Goal: Task Accomplishment & Management: Use online tool/utility

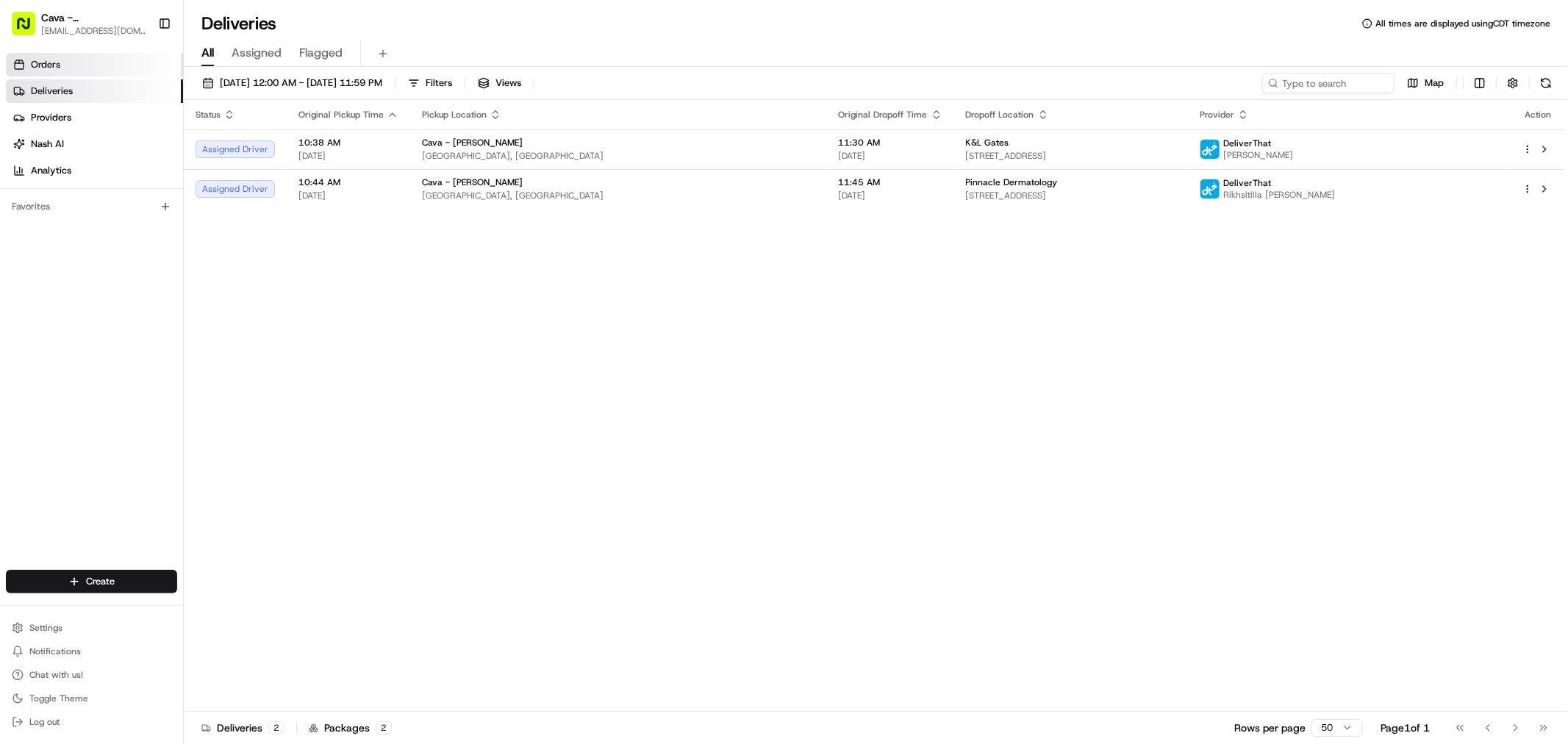
click at [126, 59] on link "Orders" at bounding box center [95, 64] width 177 height 23
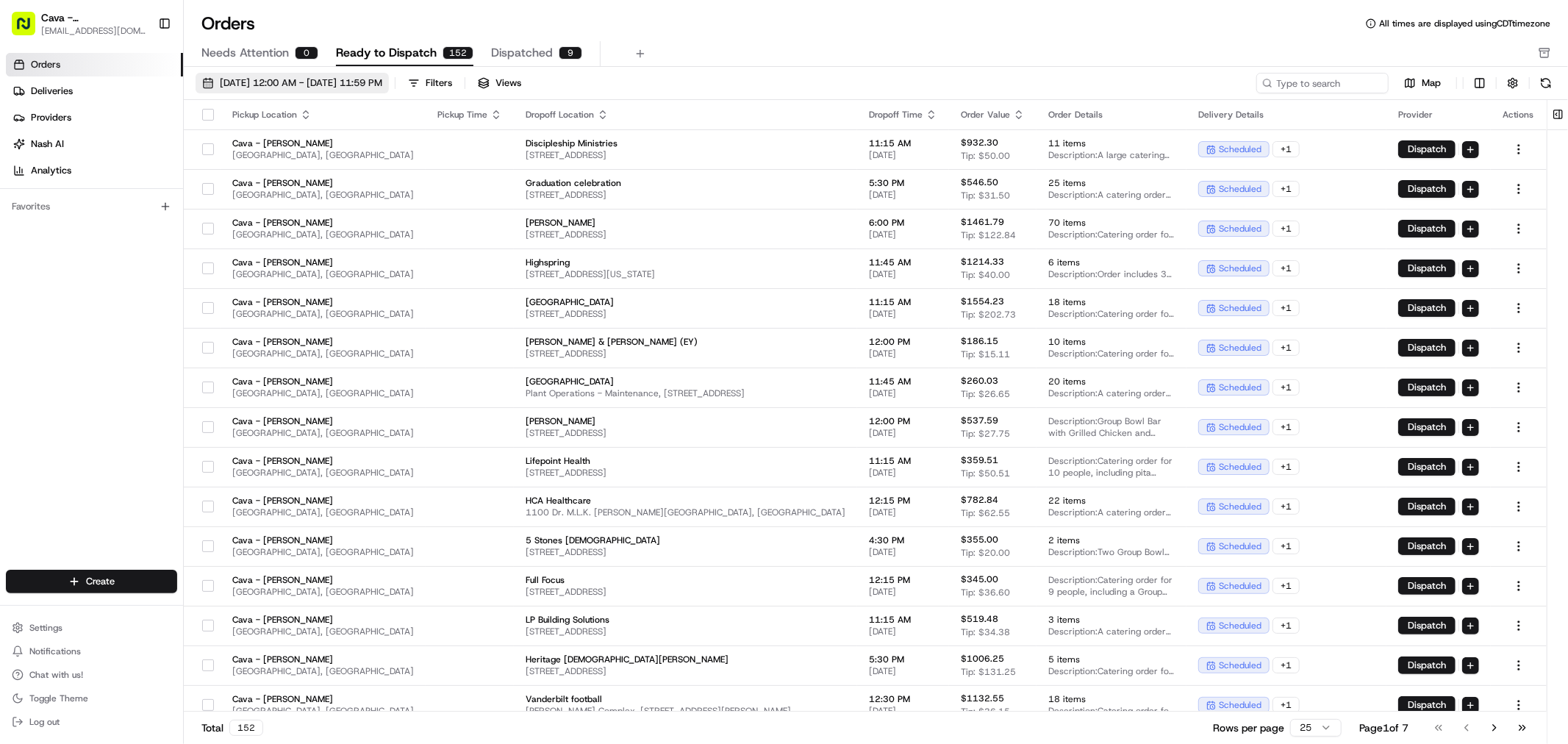
click at [197, 84] on button "[DATE] 12:00 AM - [DATE] 11:59 PM" at bounding box center [291, 83] width 193 height 21
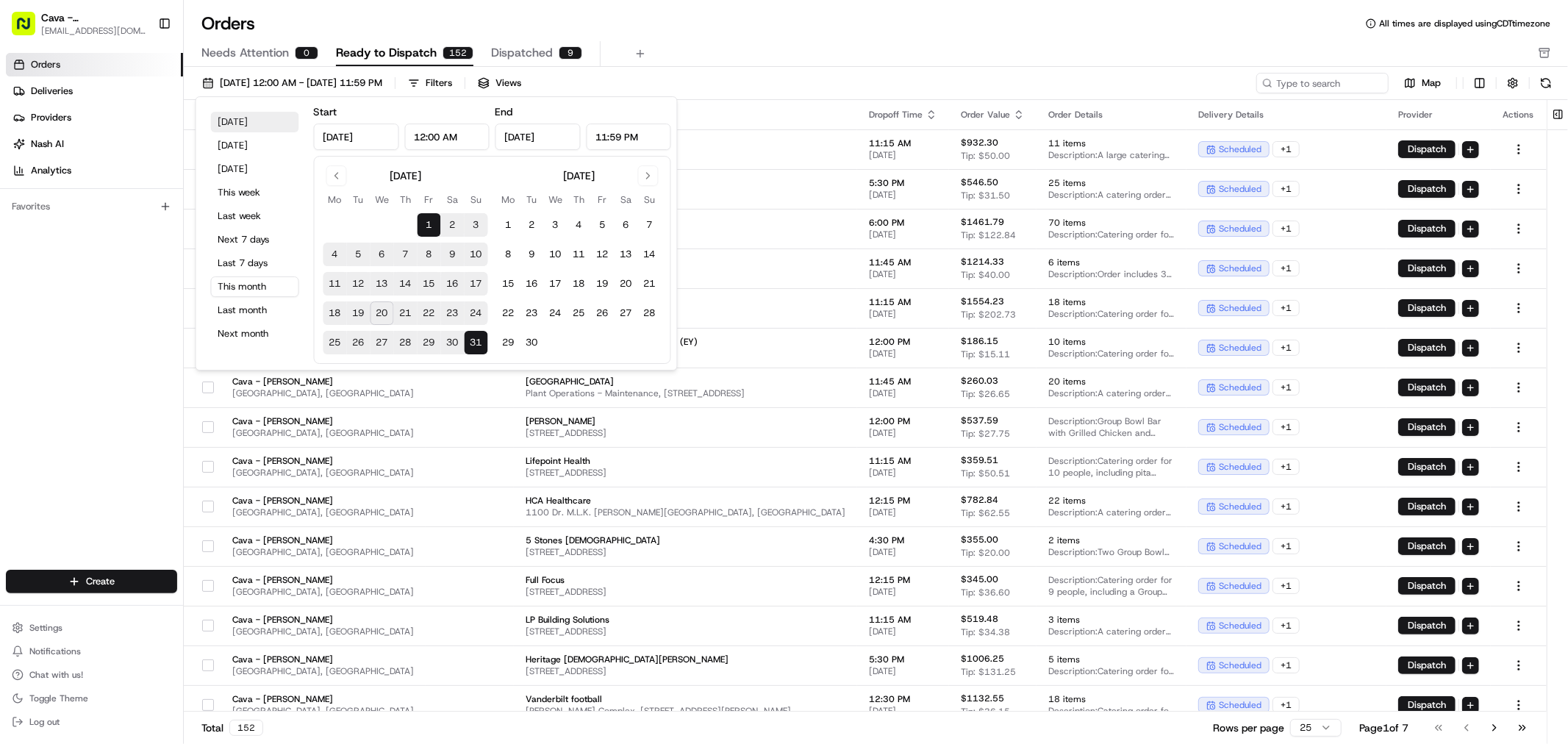
click at [225, 120] on button "[DATE]" at bounding box center [255, 122] width 88 height 21
type input "[DATE]"
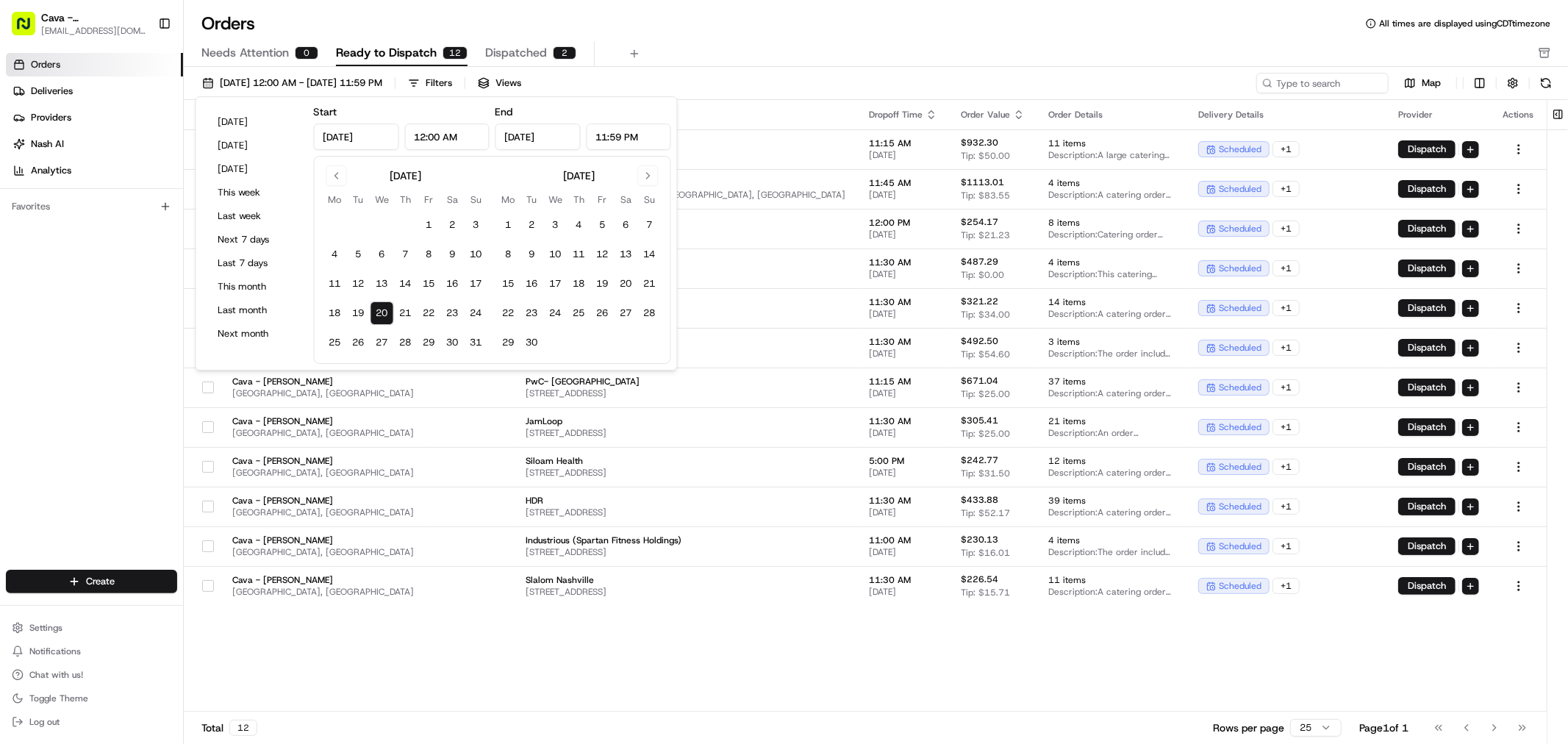
click at [681, 32] on div "Orders All times are displayed using CDT timezone" at bounding box center [876, 23] width 1384 height 23
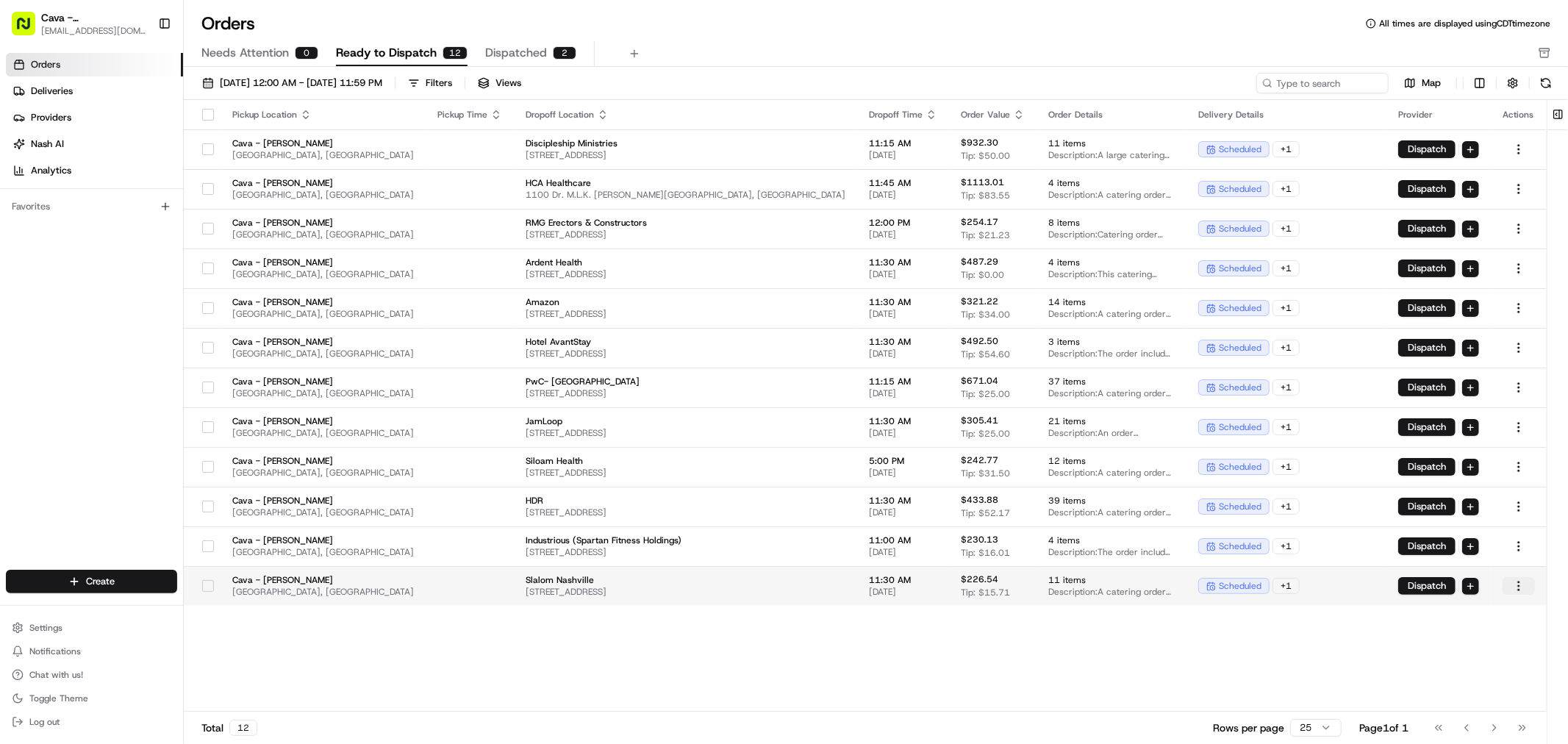
click at [1518, 584] on html "Cava - Belle [PERSON_NAME] [EMAIL_ADDRESS][DOMAIN_NAME] Toggle Sidebar Orders D…" at bounding box center [784, 372] width 1568 height 744
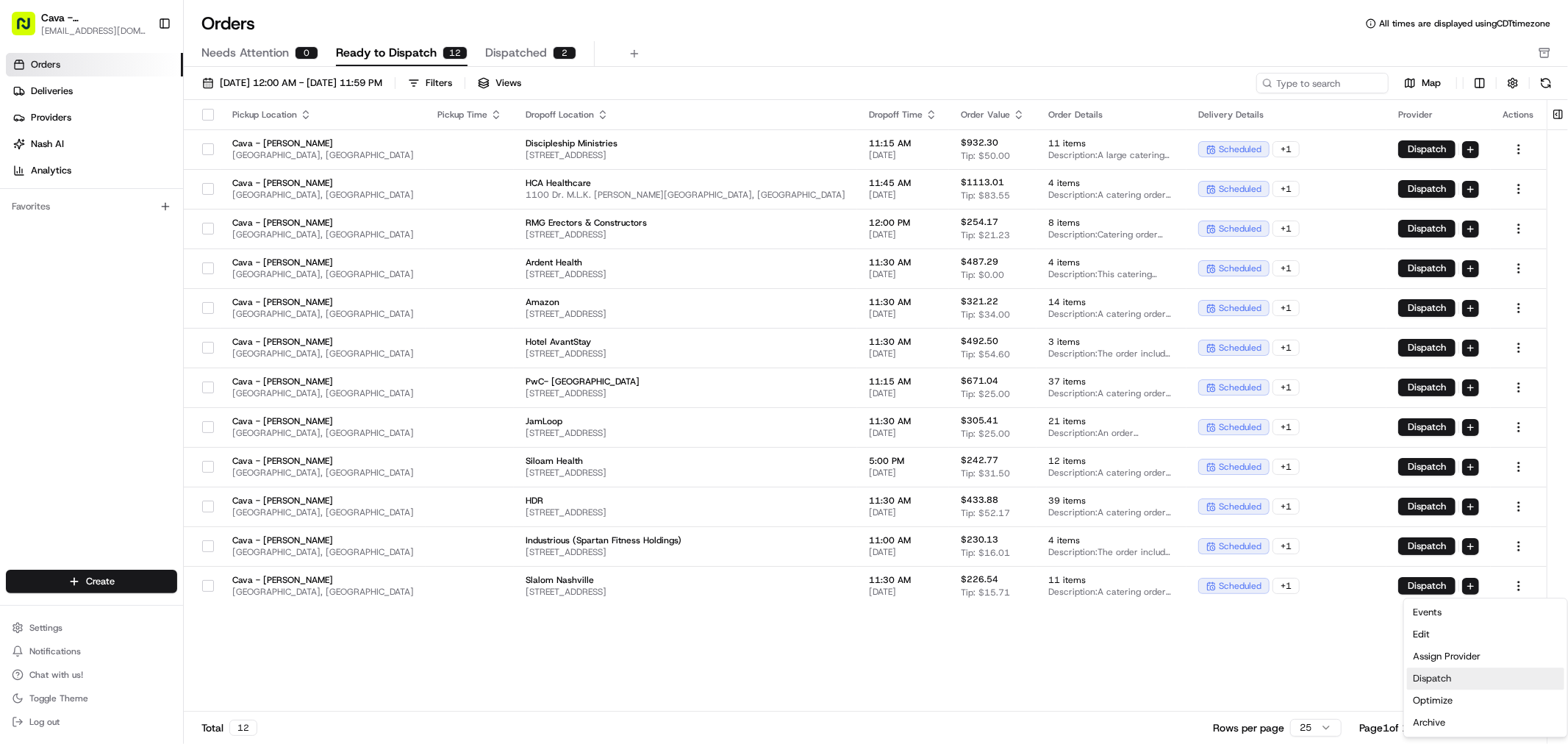
click at [1459, 680] on div "Dispatch" at bounding box center [1485, 678] width 157 height 22
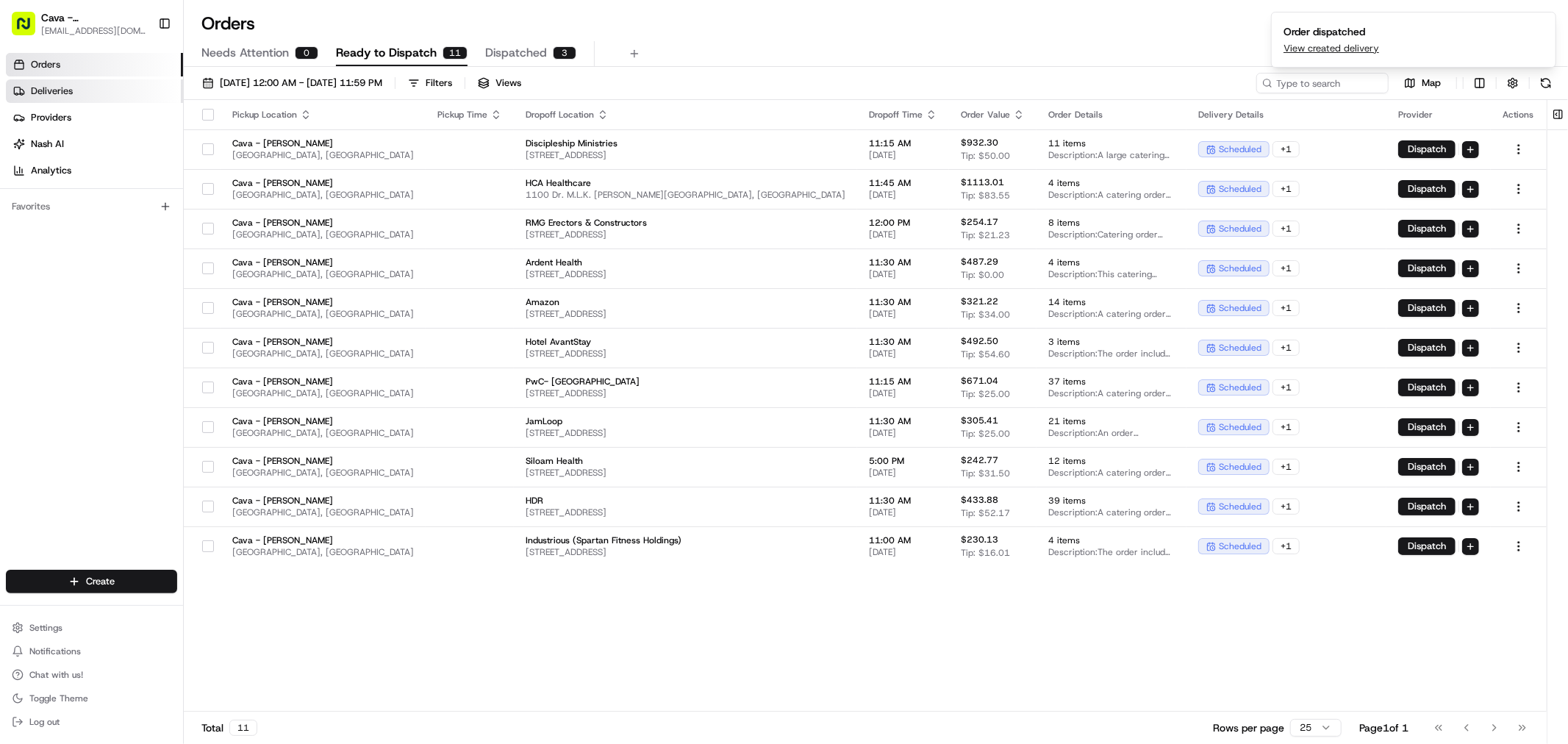
click at [72, 87] on link "Deliveries" at bounding box center [95, 91] width 177 height 23
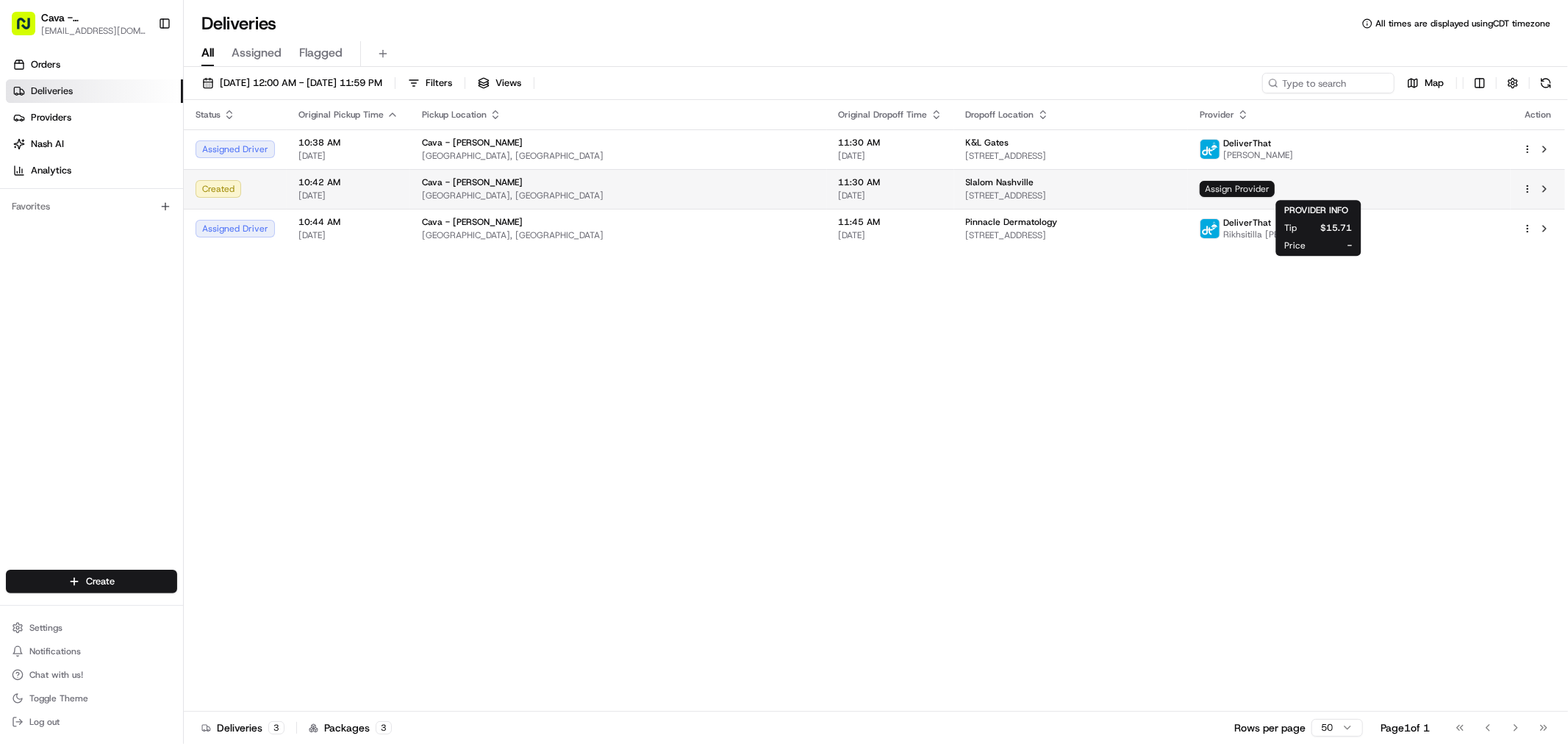
click at [1275, 184] on span "Assign Provider" at bounding box center [1237, 188] width 75 height 16
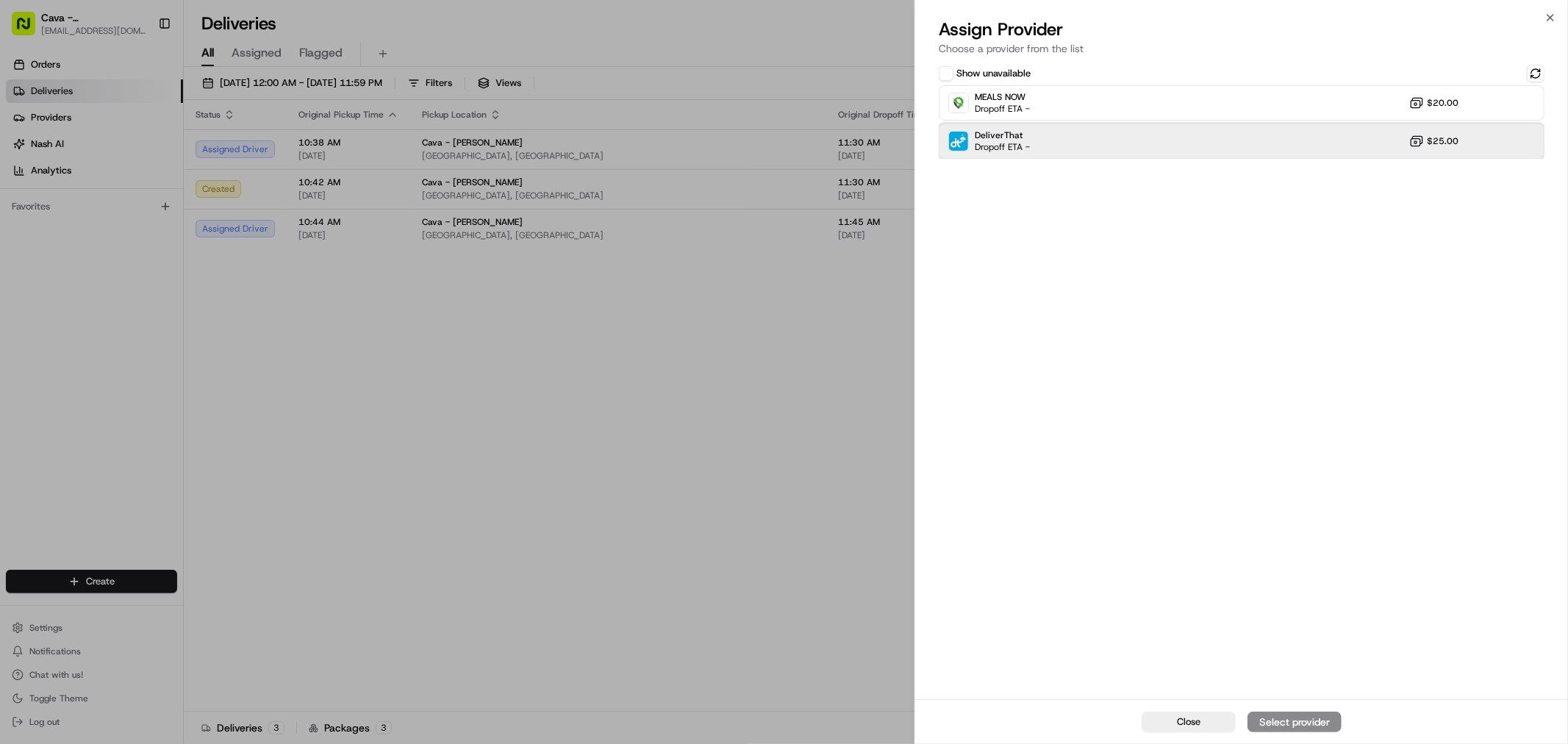
click at [1082, 133] on div "DeliverThat Dropoff ETA - $25.00" at bounding box center [1241, 141] width 605 height 36
click at [1283, 726] on div "Assign Provider" at bounding box center [1294, 722] width 72 height 15
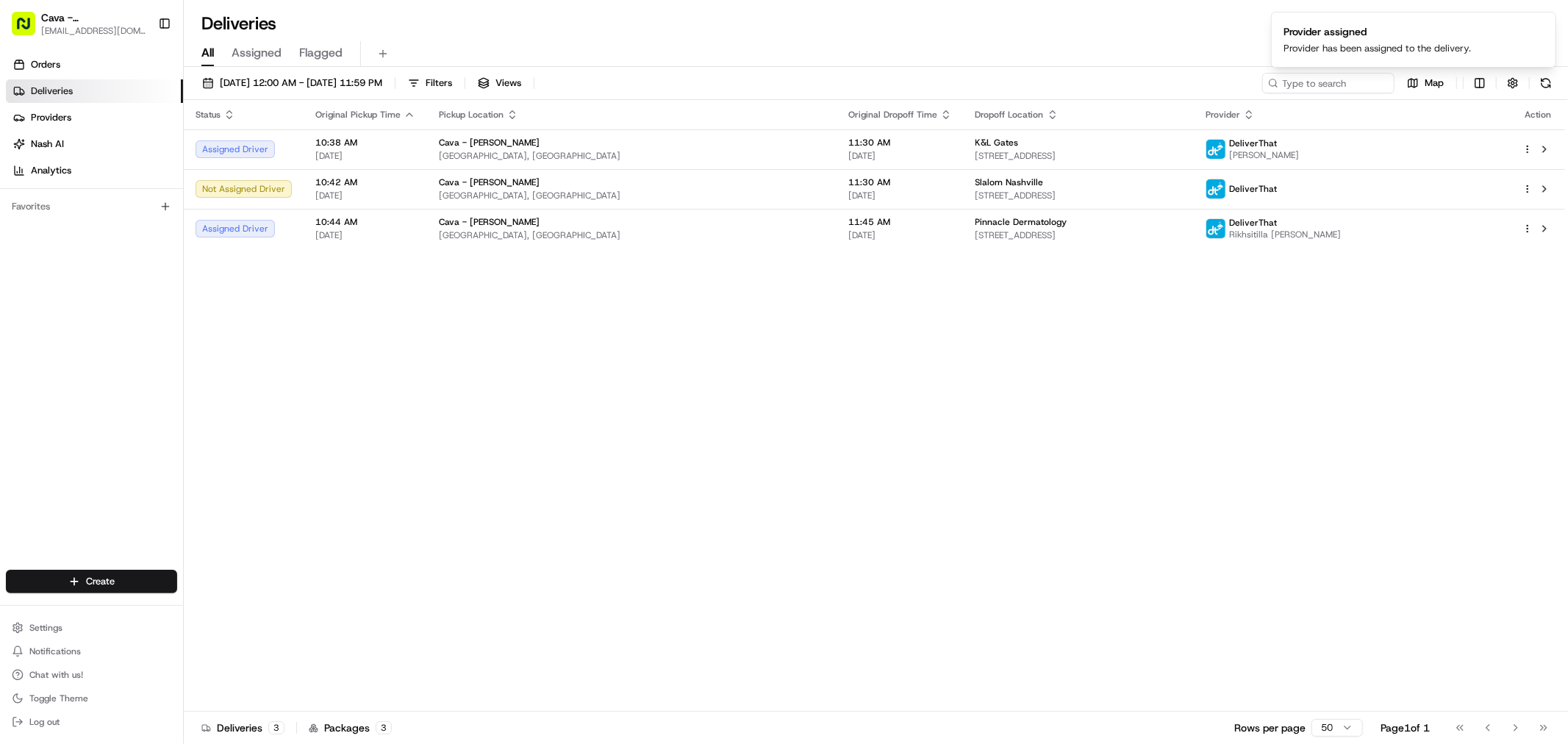
drag, startPoint x: 703, startPoint y: 516, endPoint x: 704, endPoint y: 507, distance: 9.1
